Goal: Information Seeking & Learning: Learn about a topic

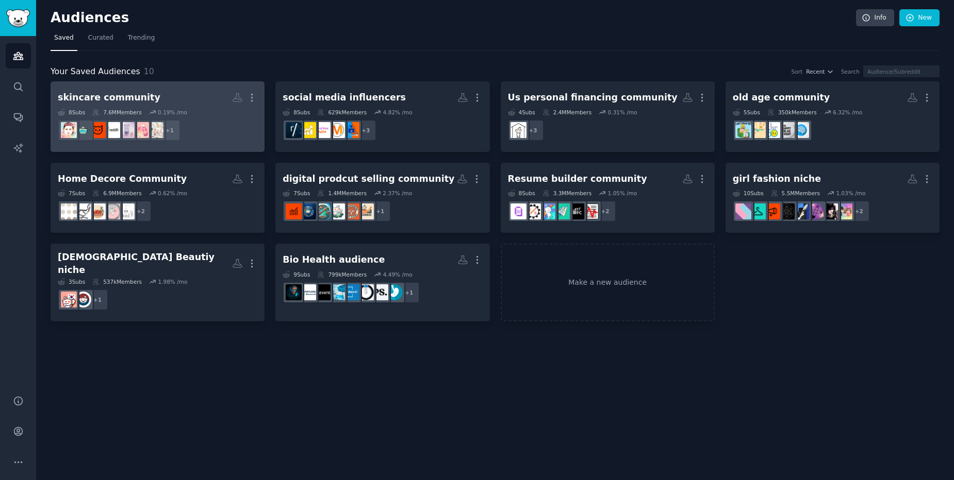
click at [203, 97] on h2 "skincare community More" at bounding box center [158, 98] width 200 height 18
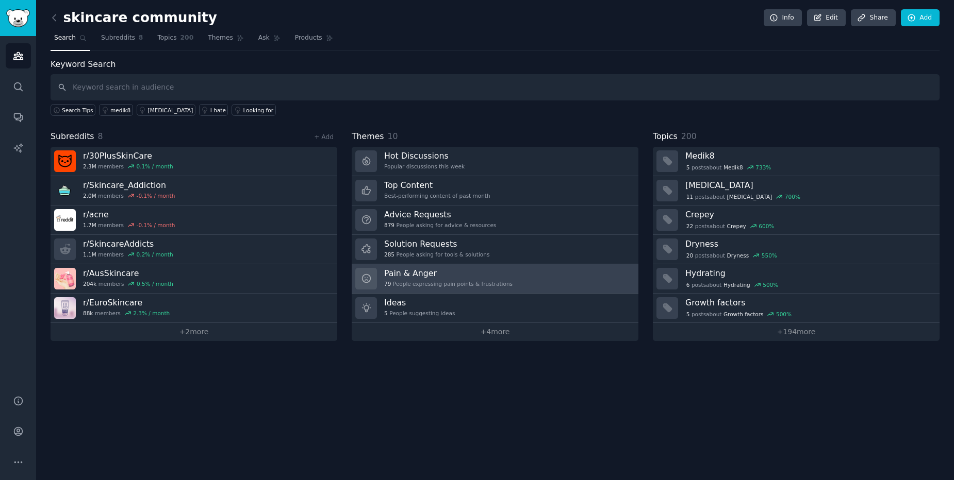
click at [463, 280] on div "Pain & Anger 79 People expressing pain points & frustrations" at bounding box center [448, 279] width 128 height 22
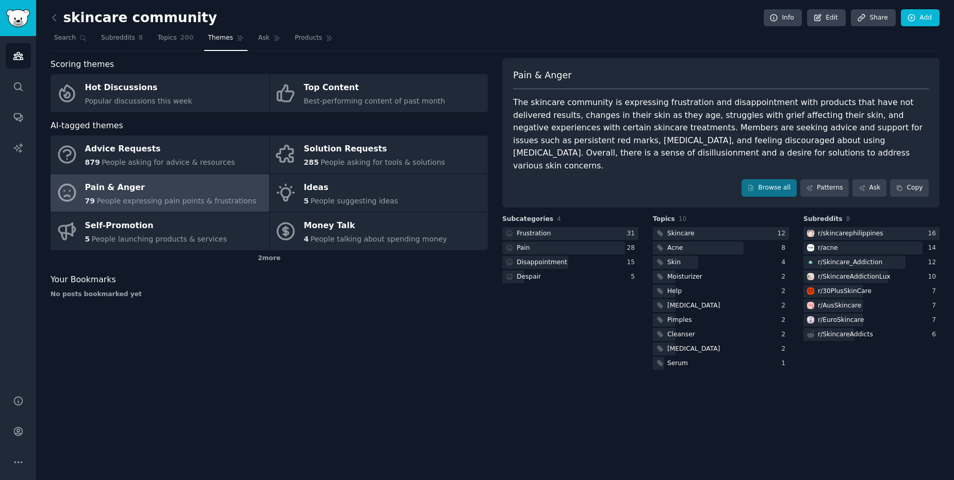
click at [833, 185] on div "Pain & Anger The skincare community is expressing frustration and disappointmen…" at bounding box center [720, 133] width 437 height 150
click at [836, 179] on link "Patterns" at bounding box center [824, 188] width 48 height 18
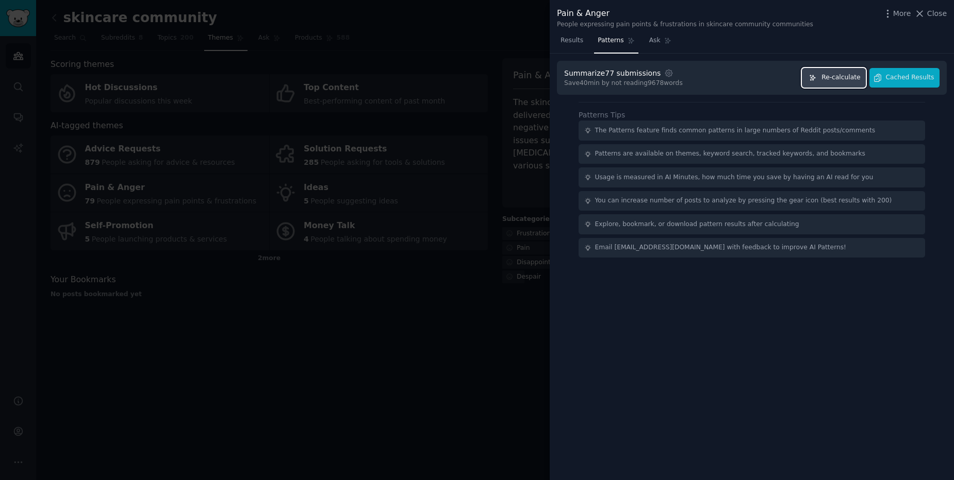
click at [860, 81] on span "Re-calculate" at bounding box center [840, 77] width 39 height 9
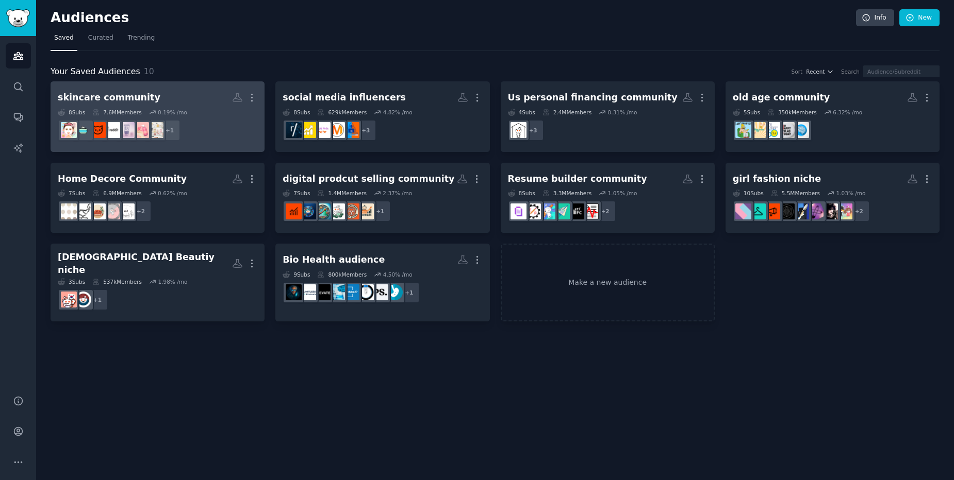
click at [182, 102] on h2 "skincare community More" at bounding box center [158, 98] width 200 height 18
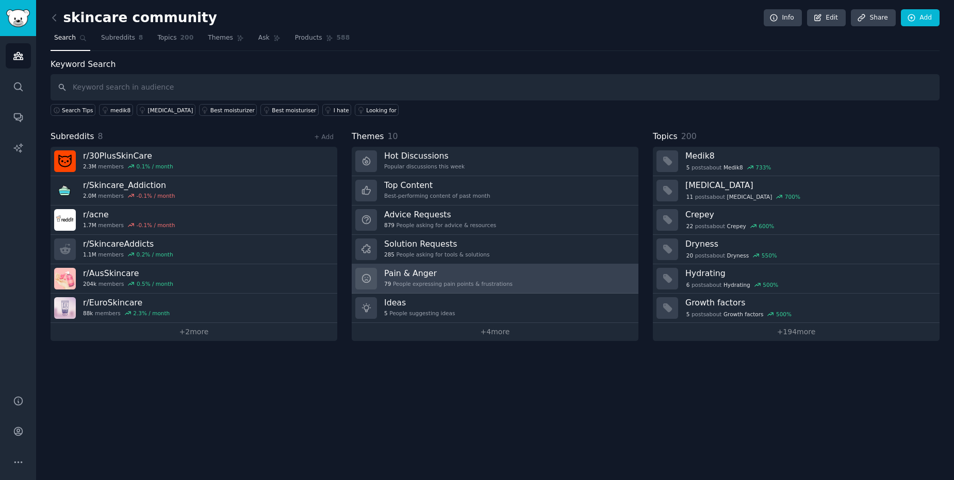
click at [462, 284] on div "79 People expressing pain points & frustrations" at bounding box center [448, 283] width 128 height 7
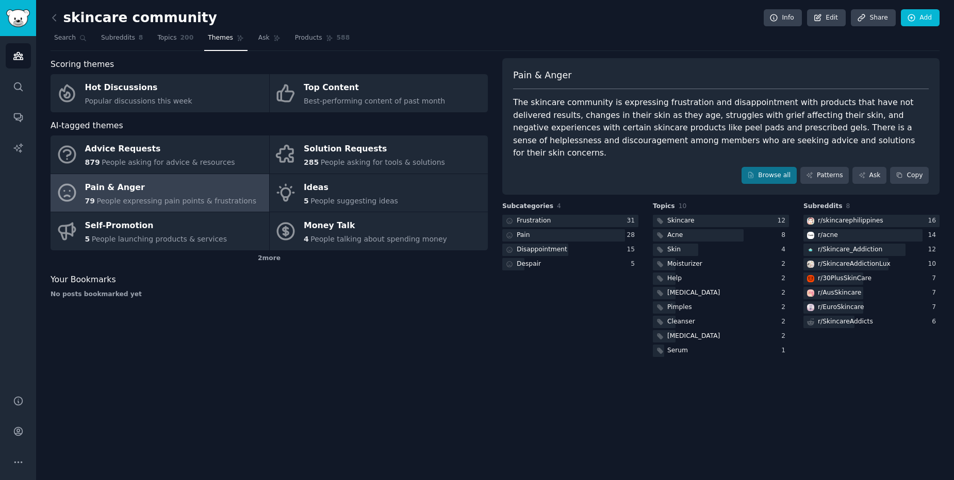
click at [833, 174] on div "Pain & Anger The skincare community is expressing frustration and disappointmen…" at bounding box center [720, 126] width 437 height 137
click at [838, 167] on link "Patterns" at bounding box center [824, 176] width 48 height 18
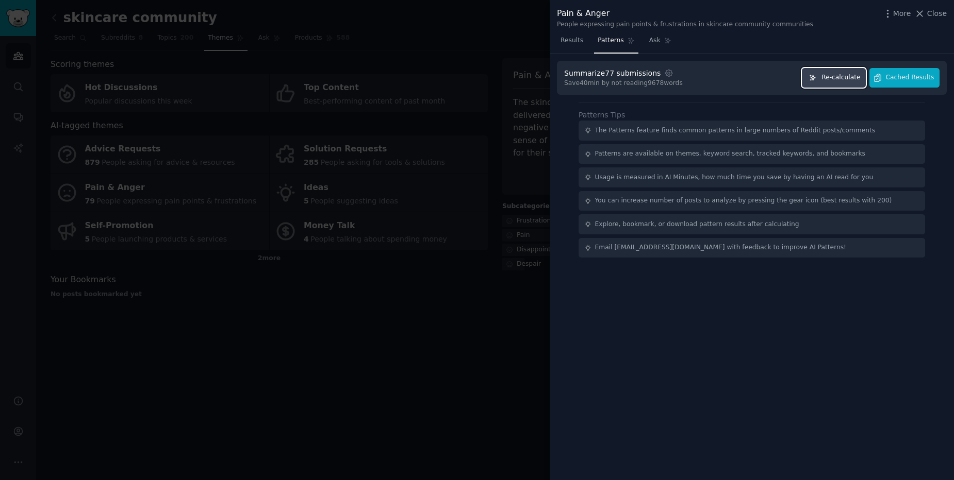
click at [860, 80] on span "Re-calculate" at bounding box center [840, 77] width 39 height 9
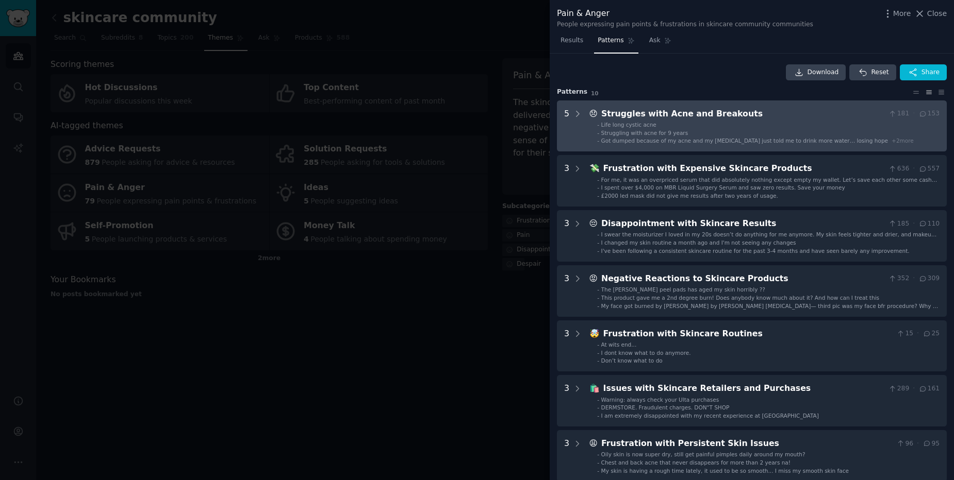
click at [583, 114] on Breakouts "5 😞 Struggles with Acne and Breakouts 181 · 153 - Life long cystic acne - Strug…" at bounding box center [752, 127] width 390 height 52
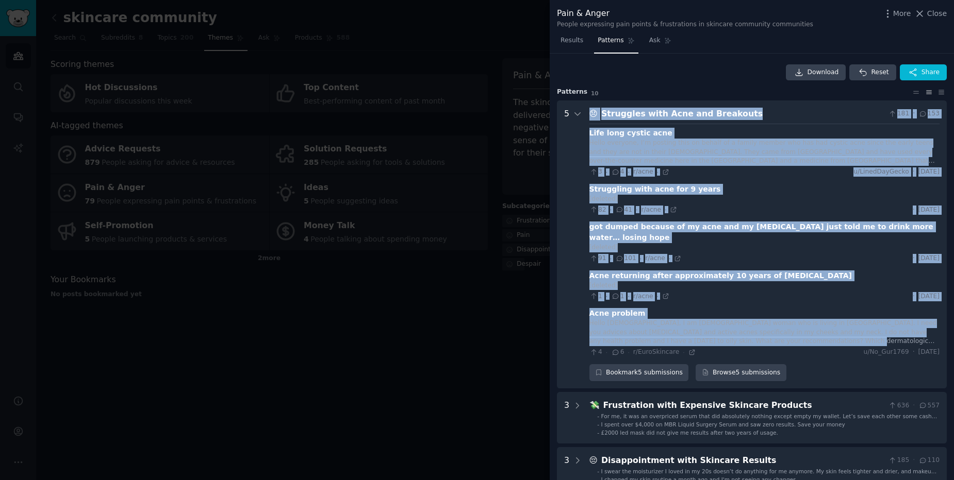
drag, startPoint x: 590, startPoint y: 120, endPoint x: 768, endPoint y: 330, distance: 275.8
click at [768, 330] on div "😞 Struggles with Acne and Breakouts 181 · 153 Life long cystic acne Hello every…" at bounding box center [764, 245] width 350 height 274
copy div "😞 Struggles with Acne and Breakouts 181 · 153 Life long cystic acne Hello every…"
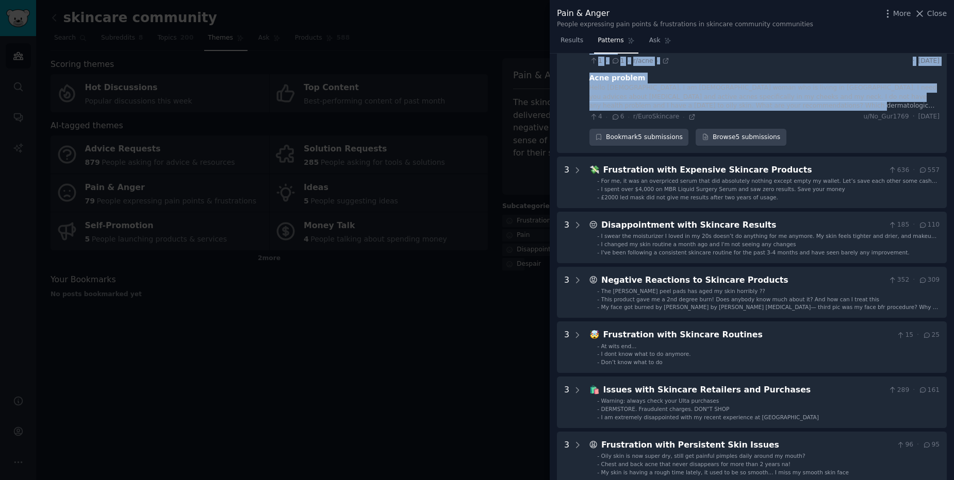
scroll to position [247, 0]
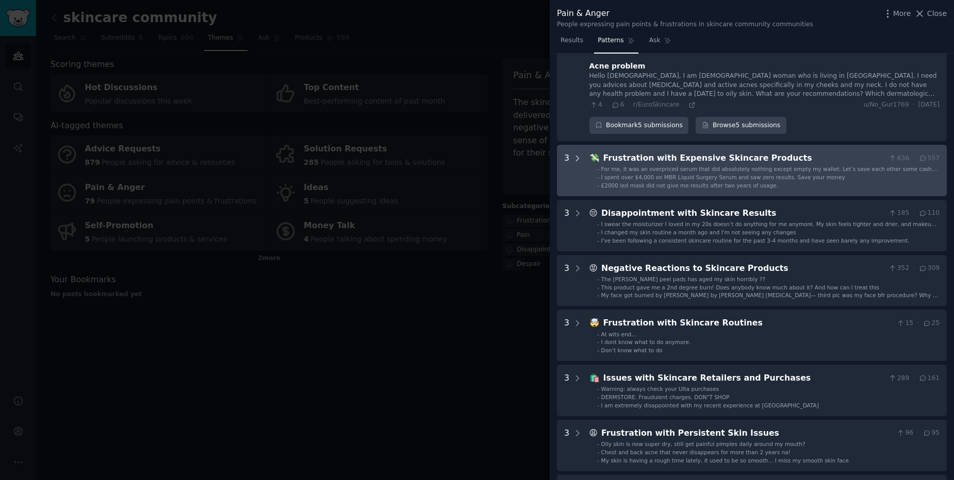
click at [575, 154] on icon at bounding box center [577, 158] width 9 height 9
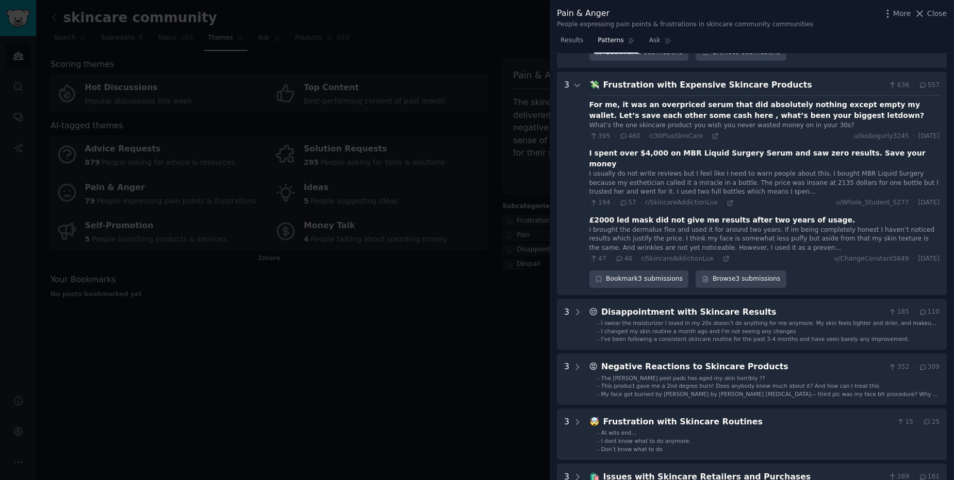
scroll to position [328, 0]
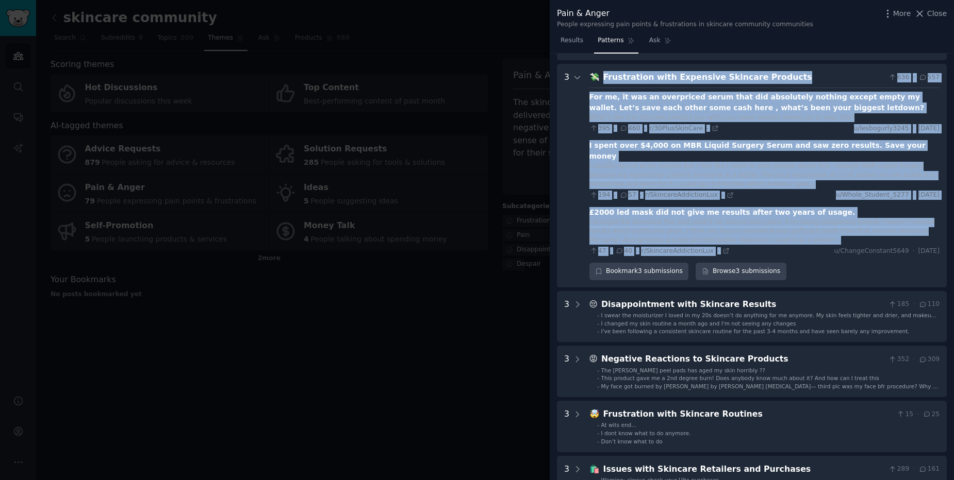
drag, startPoint x: 596, startPoint y: 68, endPoint x: 791, endPoint y: 229, distance: 253.1
click at [791, 229] on div "💸 Frustration with Expensive Skincare Products 636 · 557 For me, it was an over…" at bounding box center [764, 175] width 350 height 209
copy div "💸 Frustration with Expensive Skincare Products 636 · 557 For me, it was an over…"
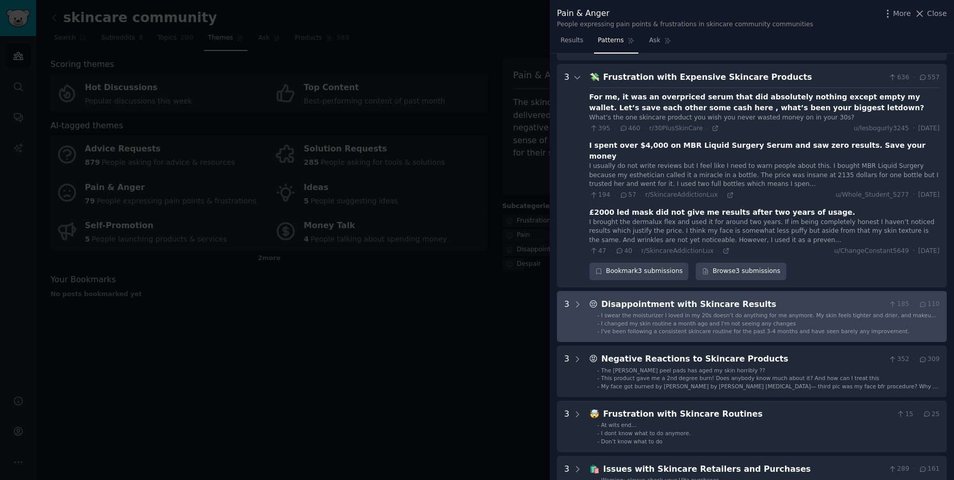
click at [565, 299] on div "3" at bounding box center [566, 317] width 5 height 37
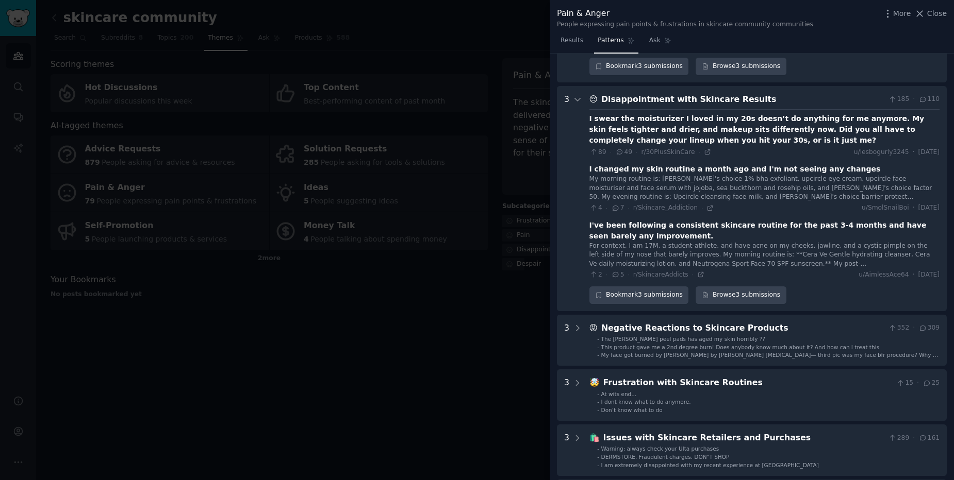
scroll to position [544, 0]
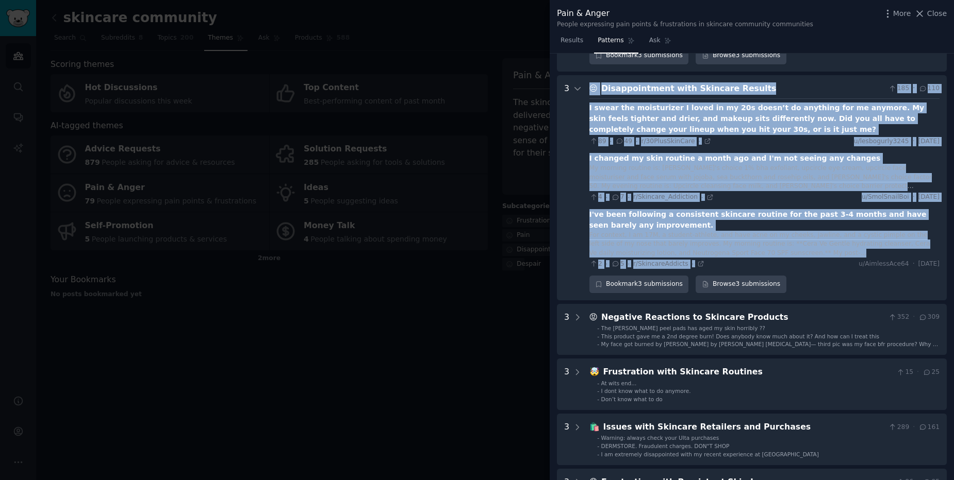
drag, startPoint x: 588, startPoint y: 67, endPoint x: 793, endPoint y: 240, distance: 268.5
click at [793, 240] on Results "3 😔 Disappointment with Skincare Results 185 · 110 I swear the moisturizer I lo…" at bounding box center [752, 187] width 390 height 225
copy div "😔 Disappointment with Skincare Results 185 · 110 I swear the moisturizer I love…"
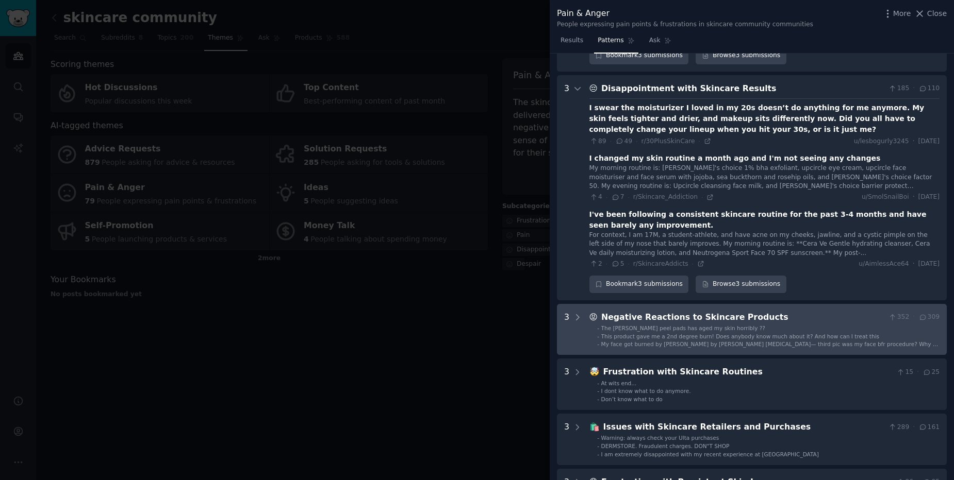
click at [583, 315] on Products "3 😡 Negative Reactions to Skincare Products 352 · 309 - The Dennis gross peel p…" at bounding box center [752, 330] width 390 height 52
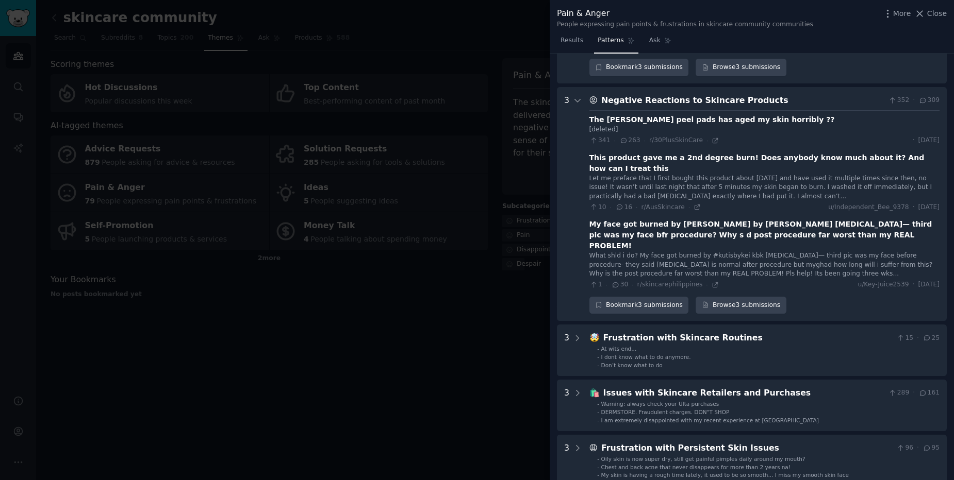
scroll to position [773, 0]
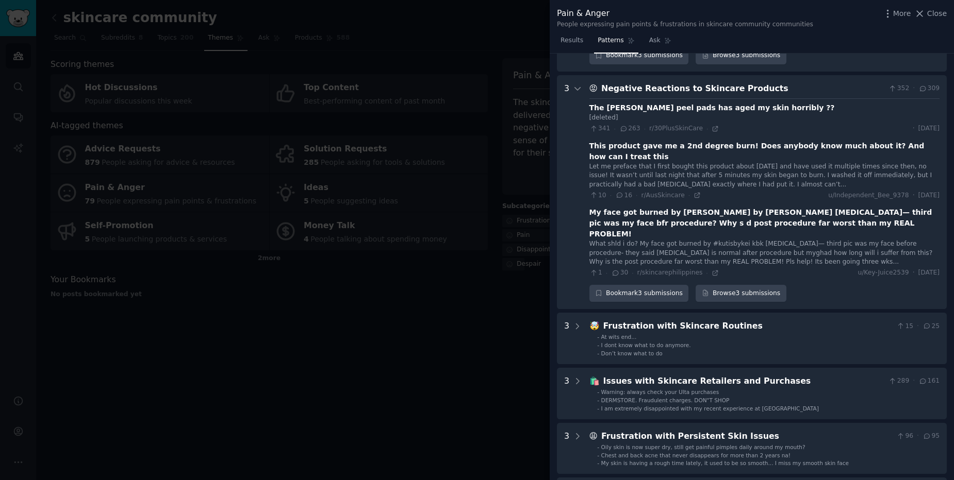
drag, startPoint x: 593, startPoint y: 69, endPoint x: 794, endPoint y: 218, distance: 249.5
click at [794, 218] on div "😡 Negative Reactions to Skincare Products 352 · 309 The Dennis gross peel pads …" at bounding box center [764, 192] width 350 height 220
copy div "😡 Negative Reactions to Skincare Products 352 · 309 The Dennis gross peel pads …"
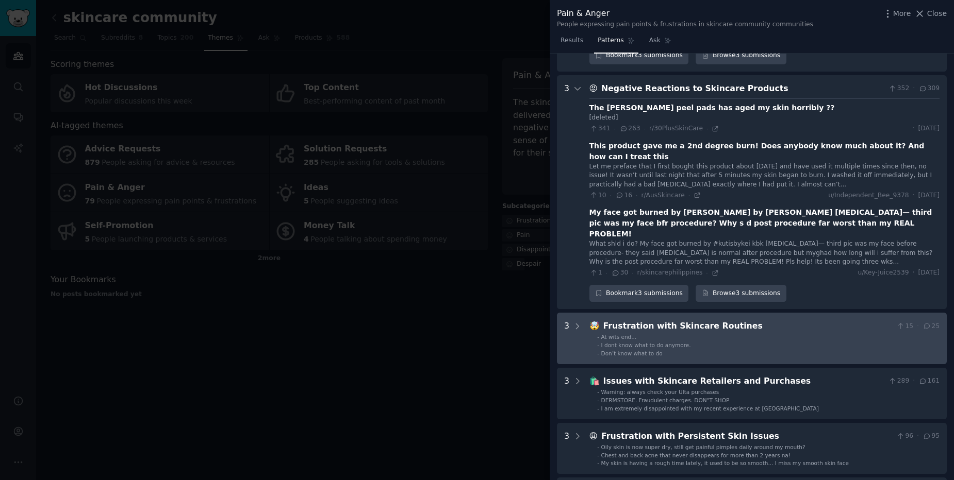
click at [583, 313] on Routines "3 🤯 Frustration with Skincare Routines 15 · 25 - At wits end... - I dont know w…" at bounding box center [752, 339] width 390 height 52
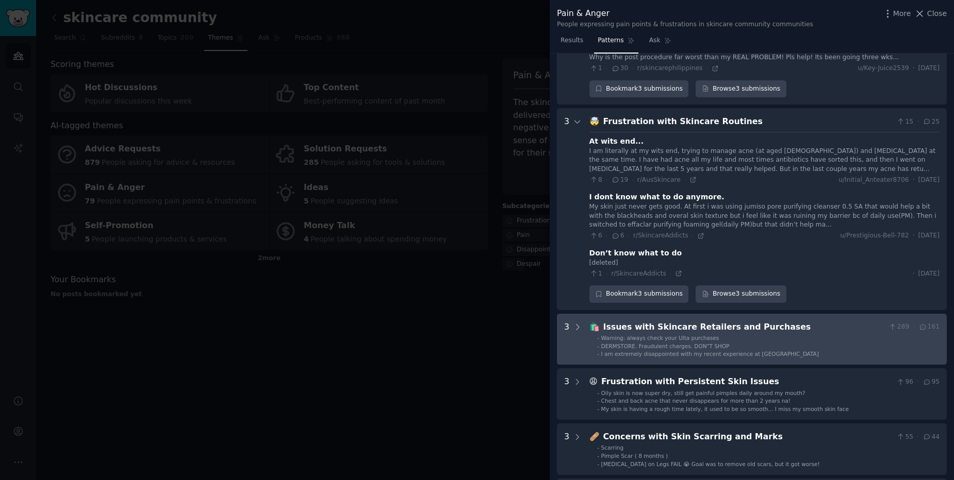
scroll to position [990, 0]
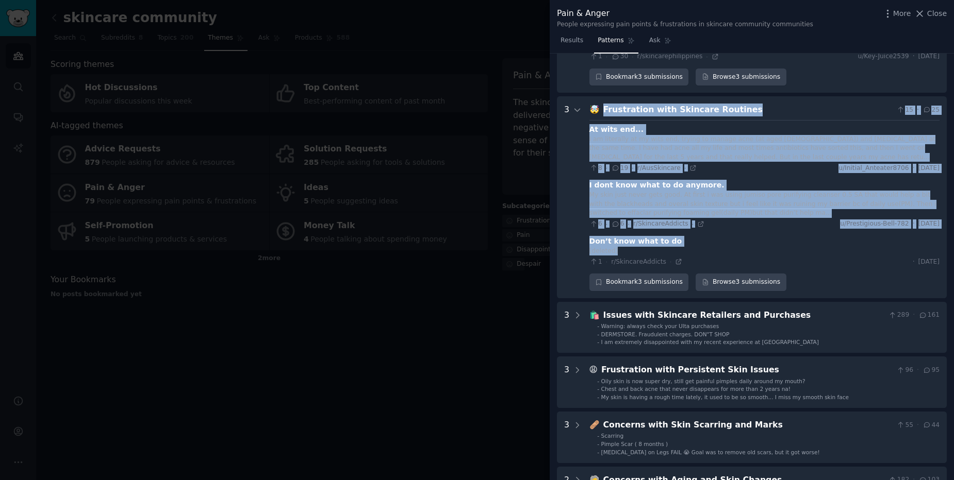
drag, startPoint x: 597, startPoint y: 67, endPoint x: 681, endPoint y: 212, distance: 167.7
click at [681, 212] on div "🤯 Frustration with Skincare Routines 15 · 25 At wits end... I am literally at m…" at bounding box center [764, 198] width 350 height 188
copy div "🤯 Frustration with Skincare Routines 15 · 25 At wits end... I am literally at m…"
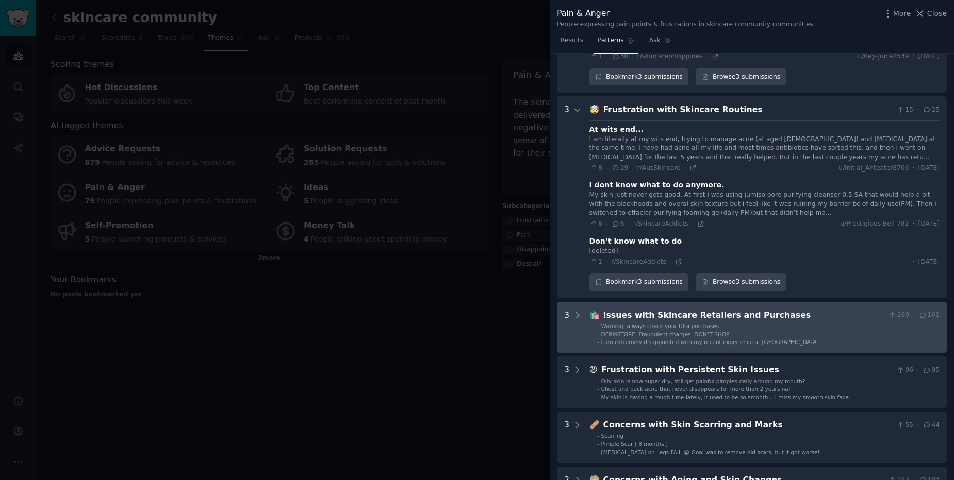
click at [589, 310] on span "🛍️" at bounding box center [594, 315] width 10 height 10
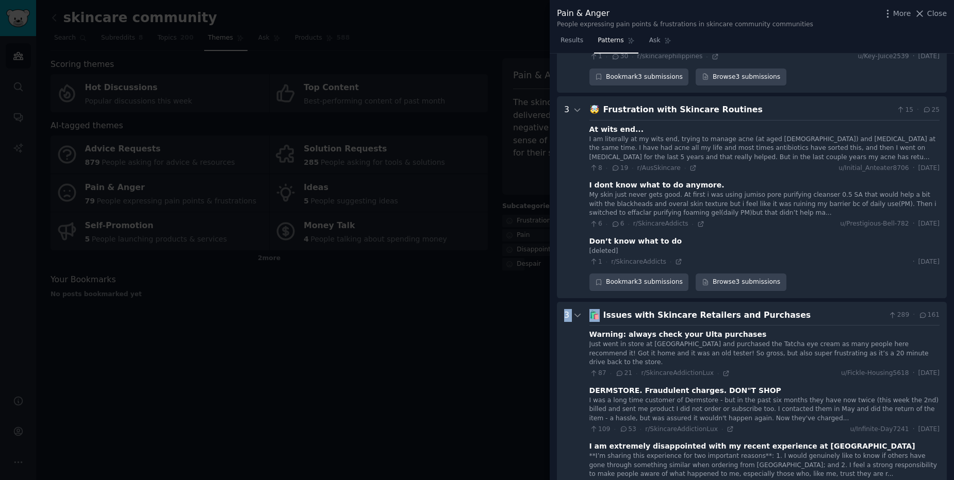
click at [589, 309] on div "🛍️ Issues with Skincare Retailers and Purchases 289 · 161 Warning: always check…" at bounding box center [764, 412] width 350 height 206
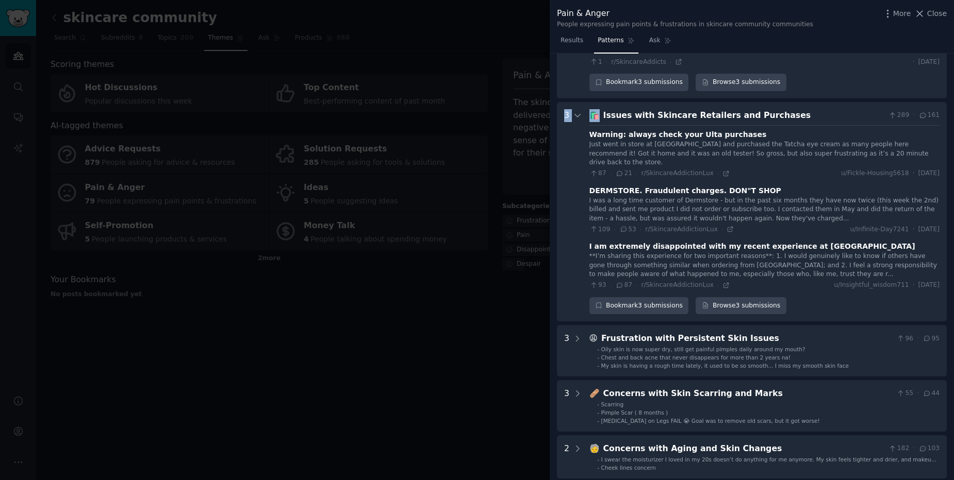
scroll to position [1195, 0]
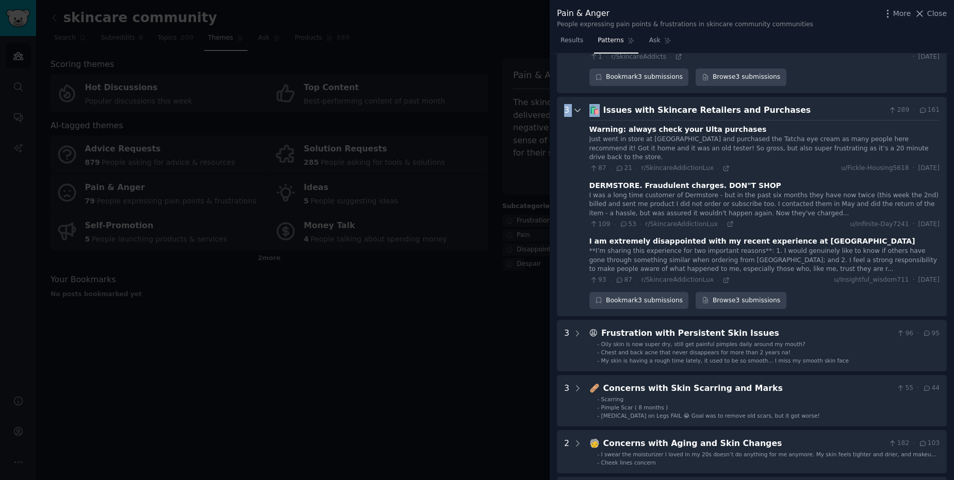
click at [576, 106] on icon at bounding box center [577, 110] width 9 height 9
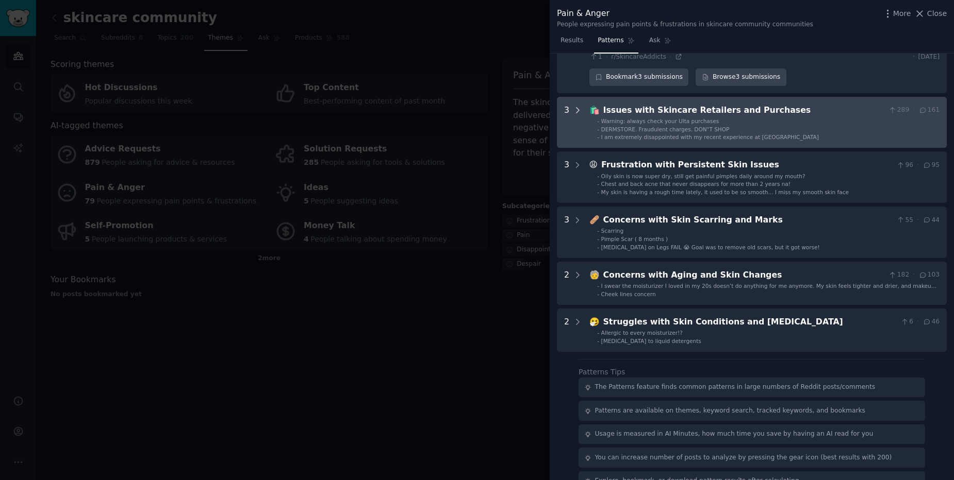
click at [576, 106] on icon at bounding box center [577, 110] width 9 height 9
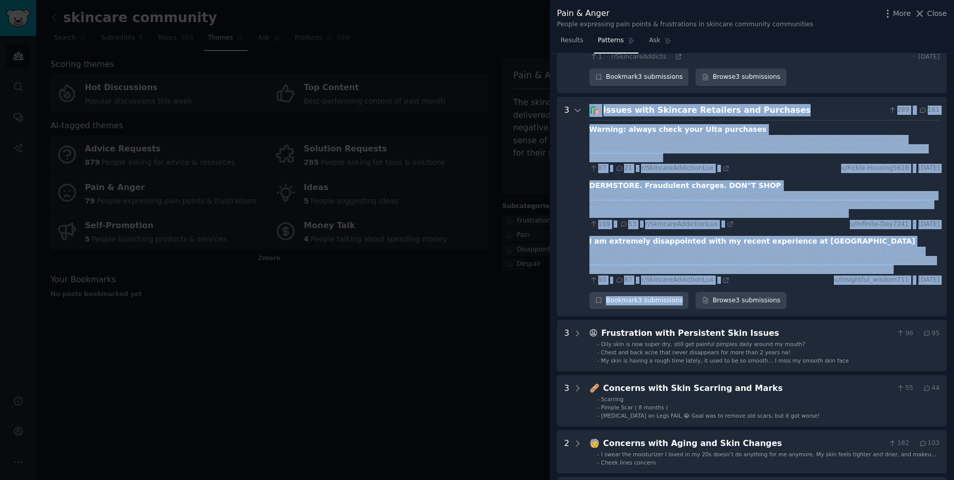
drag, startPoint x: 584, startPoint y: 61, endPoint x: 790, endPoint y: 244, distance: 275.8
click at [790, 244] on Purchases "3 🛍️ Issues with Skincare Retailers and Purchases 289 · 161 Warning: always che…" at bounding box center [752, 207] width 390 height 220
copy div "🛍️ Issues with Skincare Retailers and Purchases 289 · 161 Warning: always check…"
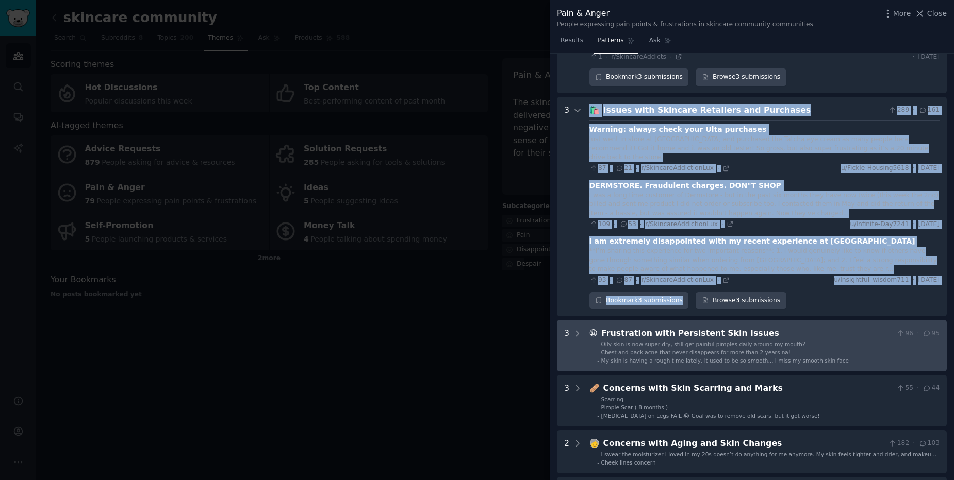
scroll to position [1319, 0]
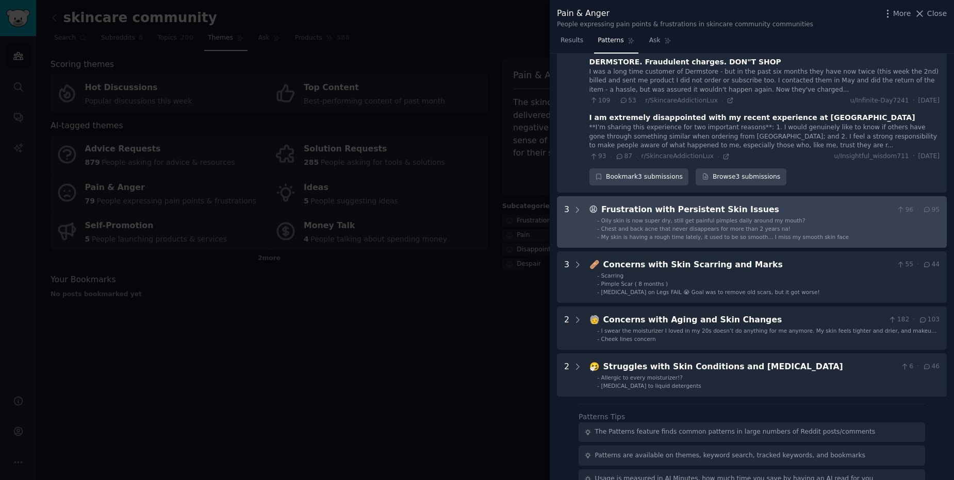
click at [583, 196] on Issues "3 😩 Frustration with Persistent Skin Issues 96 · 95 - Oily skin is now super dr…" at bounding box center [752, 222] width 390 height 52
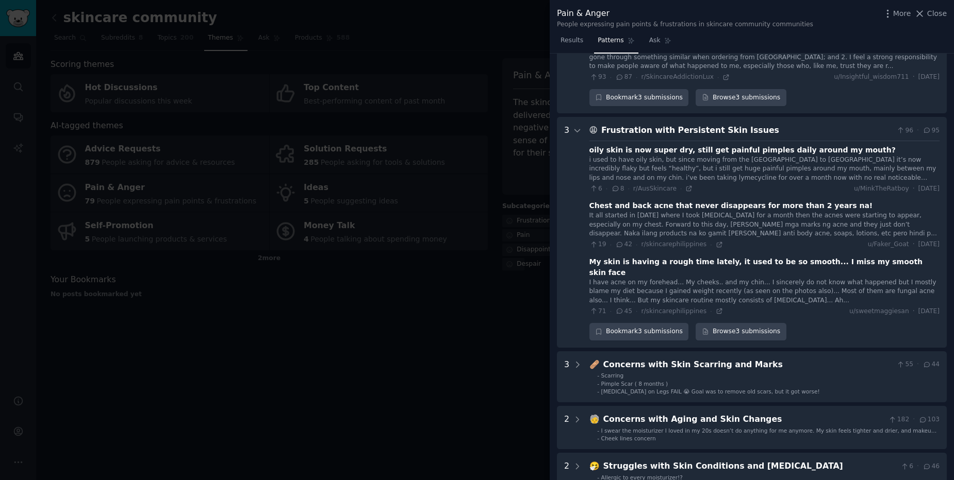
scroll to position [1410, 0]
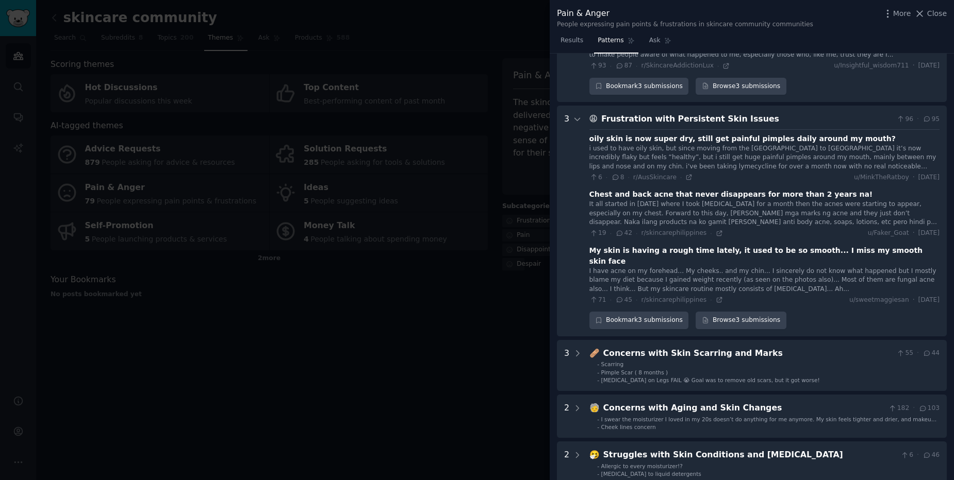
drag, startPoint x: 590, startPoint y: 71, endPoint x: 799, endPoint y: 227, distance: 261.2
click at [799, 227] on div "😩 Frustration with Persistent Skin Issues 96 · 95 oily skin is now super dry, s…" at bounding box center [764, 221] width 350 height 217
copy div "😩 Frustration with Persistent Skin Issues 96 · 95 oily skin is now super dry, s…"
click at [666, 200] on div "It all started in June of 2023 where I took fish oil for a month then the acnes…" at bounding box center [764, 213] width 350 height 27
drag, startPoint x: 683, startPoint y: 168, endPoint x: 684, endPoint y: 160, distance: 7.4
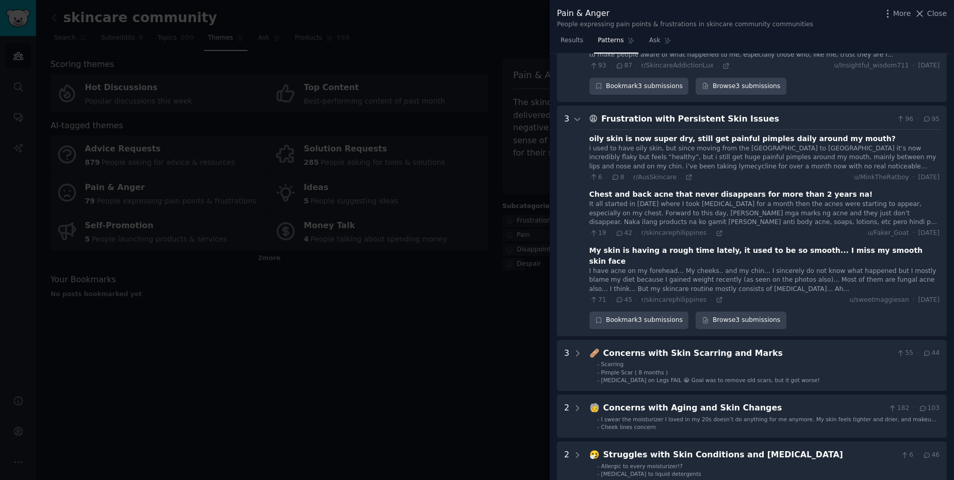
click at [683, 200] on div "It all started in June of 2023 where I took fish oil for a month then the acnes…" at bounding box center [764, 213] width 350 height 27
click at [689, 189] on div "Chest and back acne that never disappears for more than 2 years na!" at bounding box center [731, 194] width 284 height 11
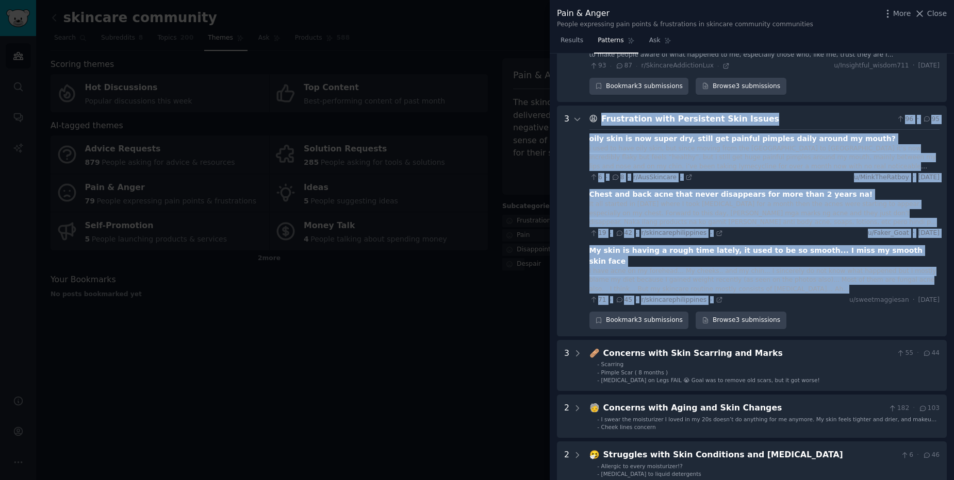
drag, startPoint x: 595, startPoint y: 66, endPoint x: 731, endPoint y: 240, distance: 221.1
click at [731, 240] on div "😩 Frustration with Persistent Skin Issues 96 · 95 oily skin is now super dry, s…" at bounding box center [764, 221] width 350 height 217
copy div "😩 Frustration with Persistent Skin Issues 96 · 95 oily skin is now super dry, s…"
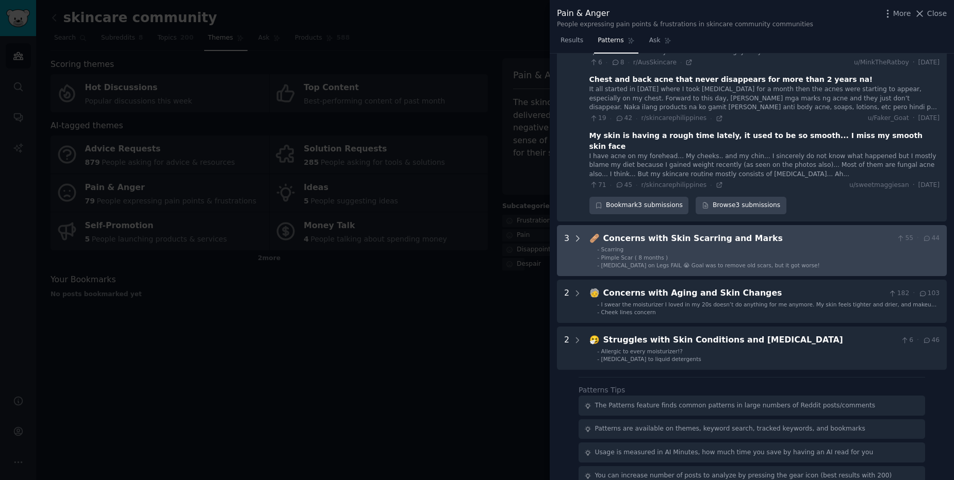
click at [581, 233] on div at bounding box center [577, 251] width 9 height 37
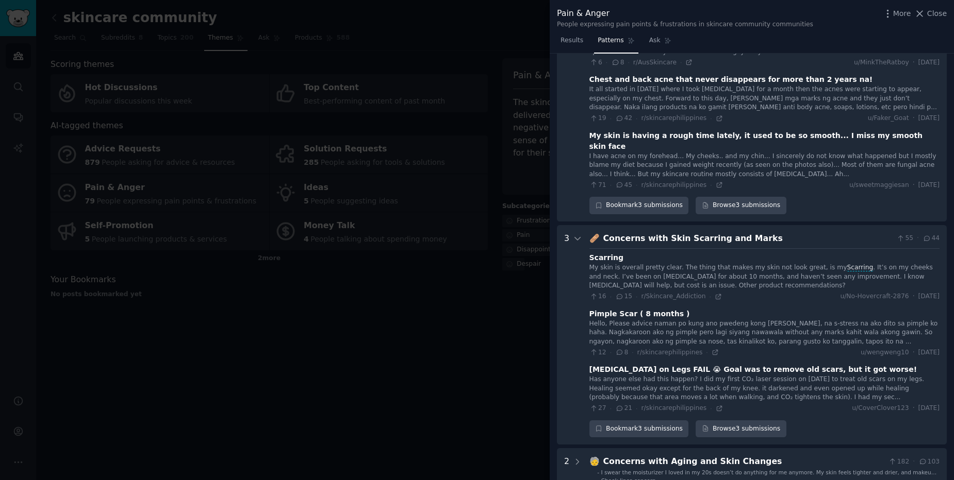
scroll to position [1633, 0]
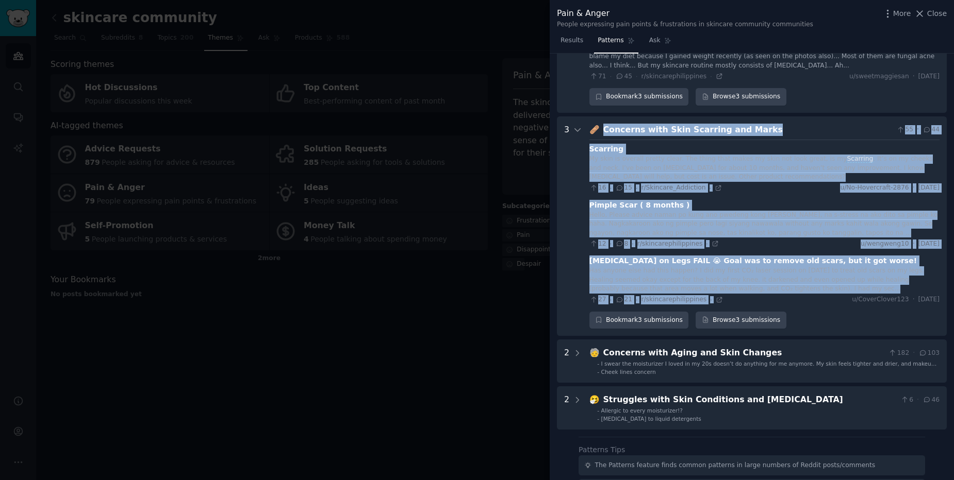
drag, startPoint x: 596, startPoint y: 61, endPoint x: 789, endPoint y: 240, distance: 263.0
click at [789, 240] on div "🩹 Concerns with Skin Scarring and Marks 55 · 44 Scarring My skin is overall pre…" at bounding box center [764, 227] width 350 height 206
copy div "🩹 Concerns with Skin Scarring and Marks 55 · 44 Scarring My skin is overall pre…"
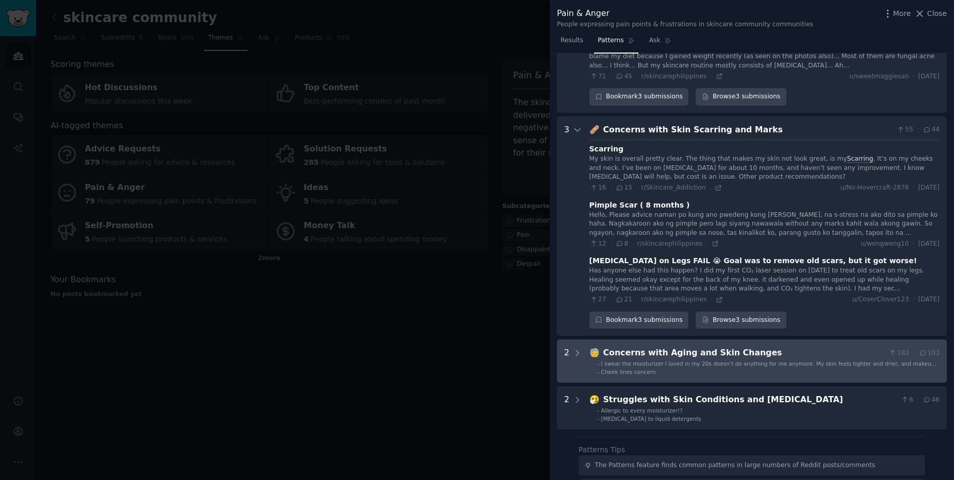
click at [584, 340] on Changes "2 🧓 Concerns with Aging and Skin Changes 182 · 103 - I swear the moisturizer I …" at bounding box center [752, 361] width 390 height 43
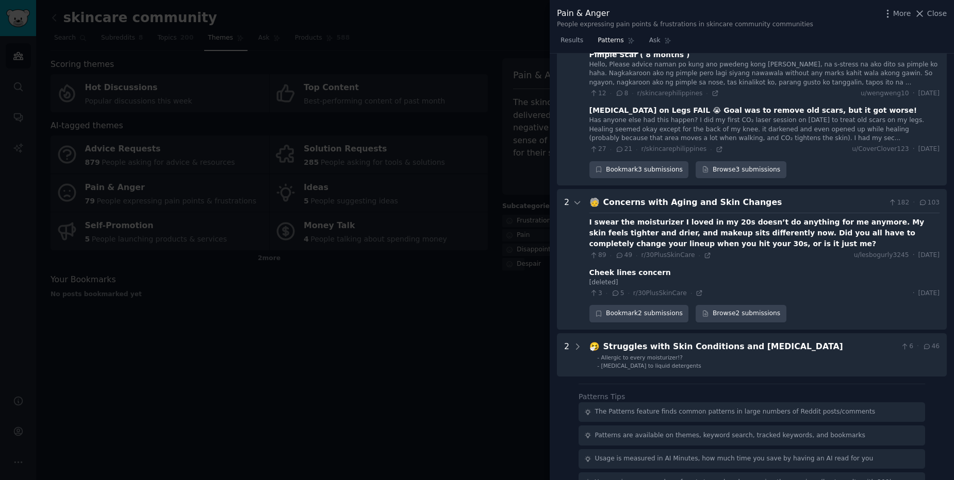
scroll to position [1790, 0]
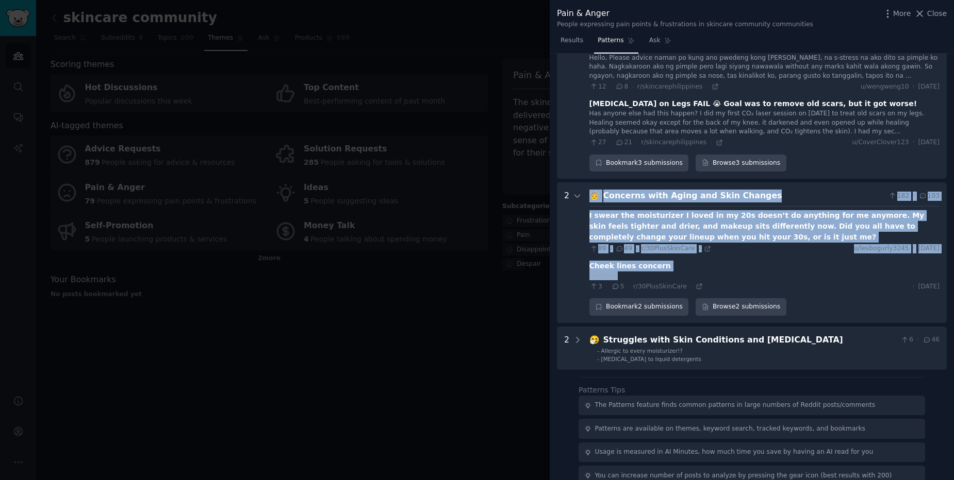
drag, startPoint x: 589, startPoint y: 129, endPoint x: 736, endPoint y: 212, distance: 168.5
click at [736, 212] on div "🧓 Concerns with Aging and Skin Changes 182 · 103 I swear the moisturizer I love…" at bounding box center [764, 253] width 350 height 126
copy div "🧓 Concerns with Aging and Skin Changes 182 · 103 I swear the moisturizer I love…"
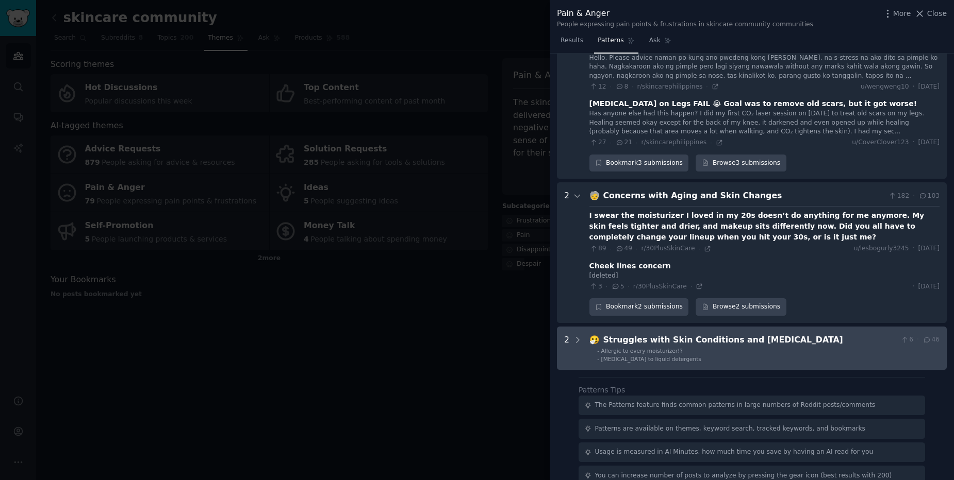
click at [611, 356] on span "Allergic contact dermatitis to liquid detergents" at bounding box center [651, 359] width 100 height 6
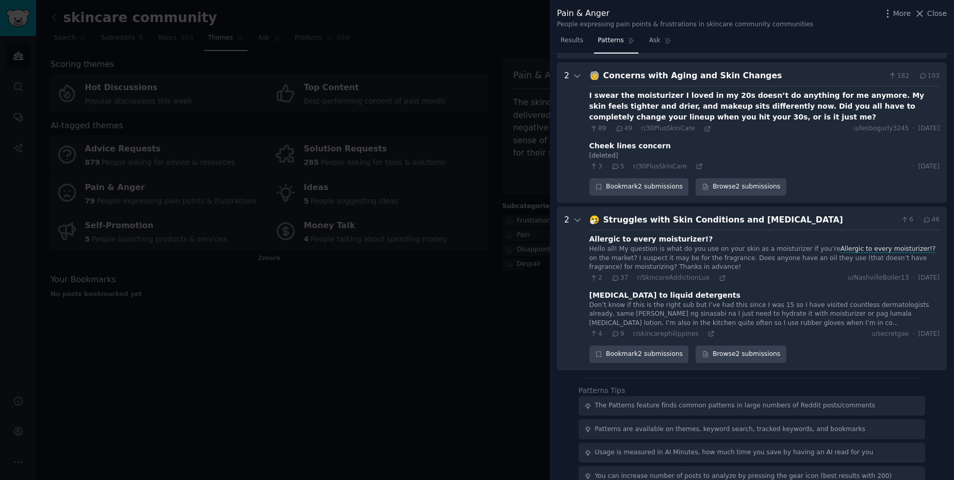
scroll to position [1911, 0]
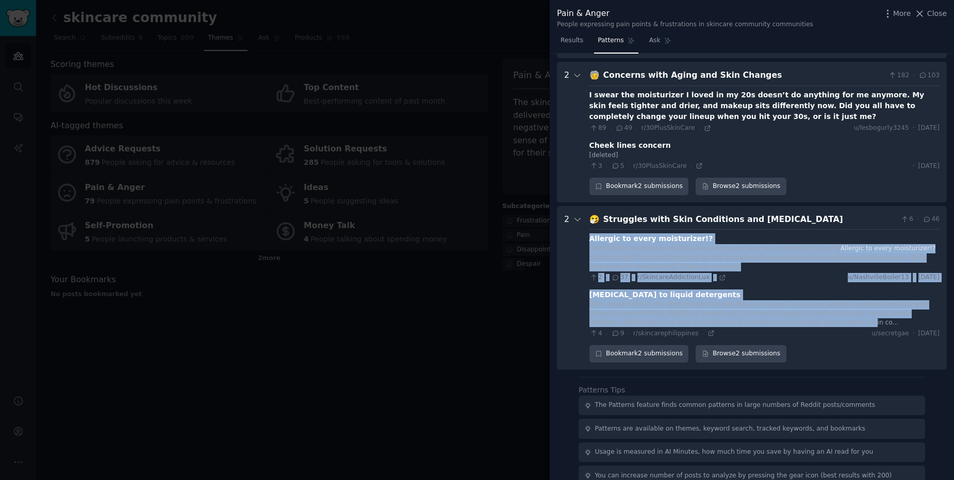
drag, startPoint x: 585, startPoint y: 170, endPoint x: 799, endPoint y: 258, distance: 231.9
click at [799, 258] on Allergies "2 🤧 Struggles with Skin Conditions and Allergies 6 · 46 Allergic to every moist…" at bounding box center [752, 288] width 390 height 164
